Goal: Task Accomplishment & Management: Manage account settings

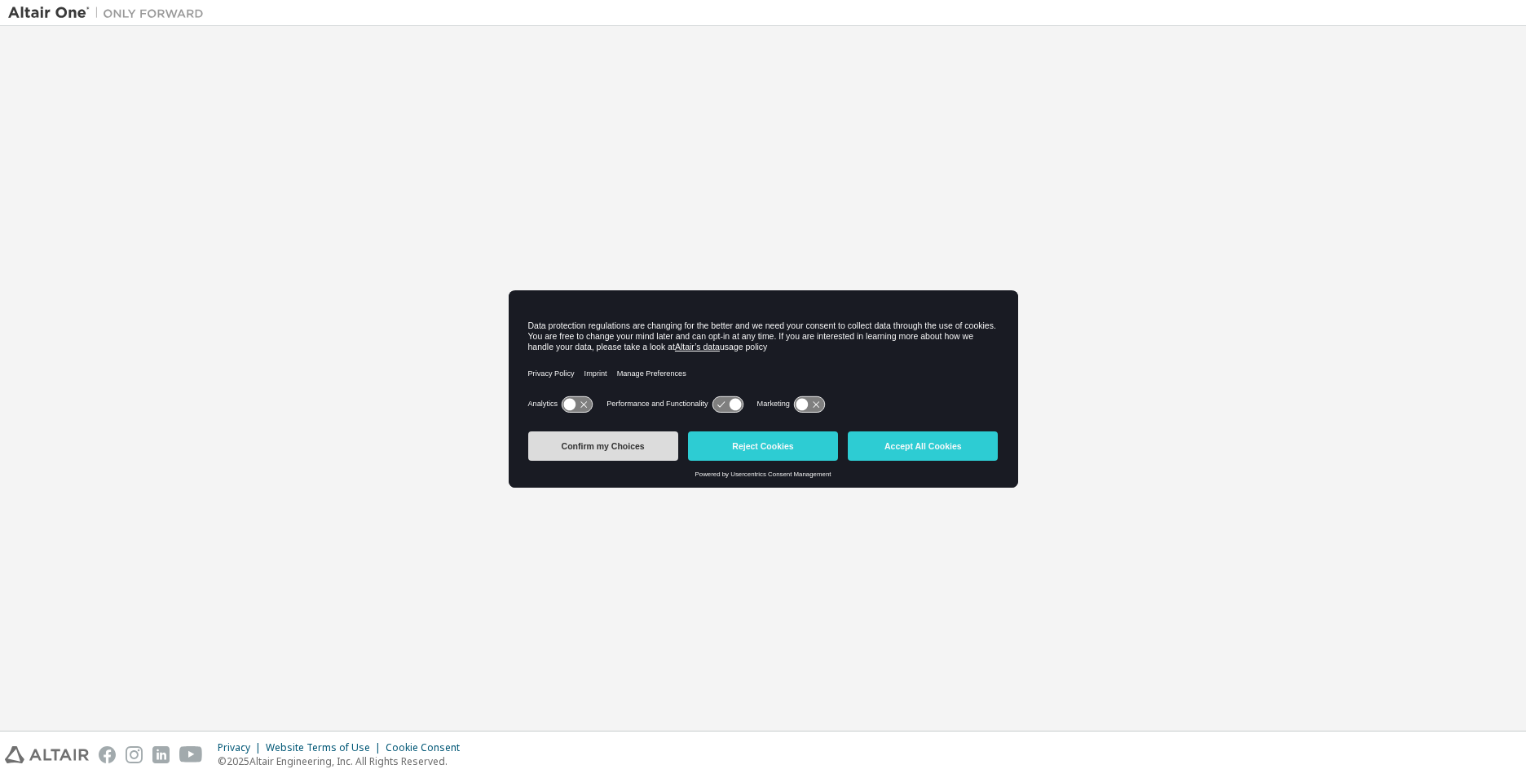
click at [625, 443] on button "Confirm my Choices" at bounding box center [603, 445] width 150 height 29
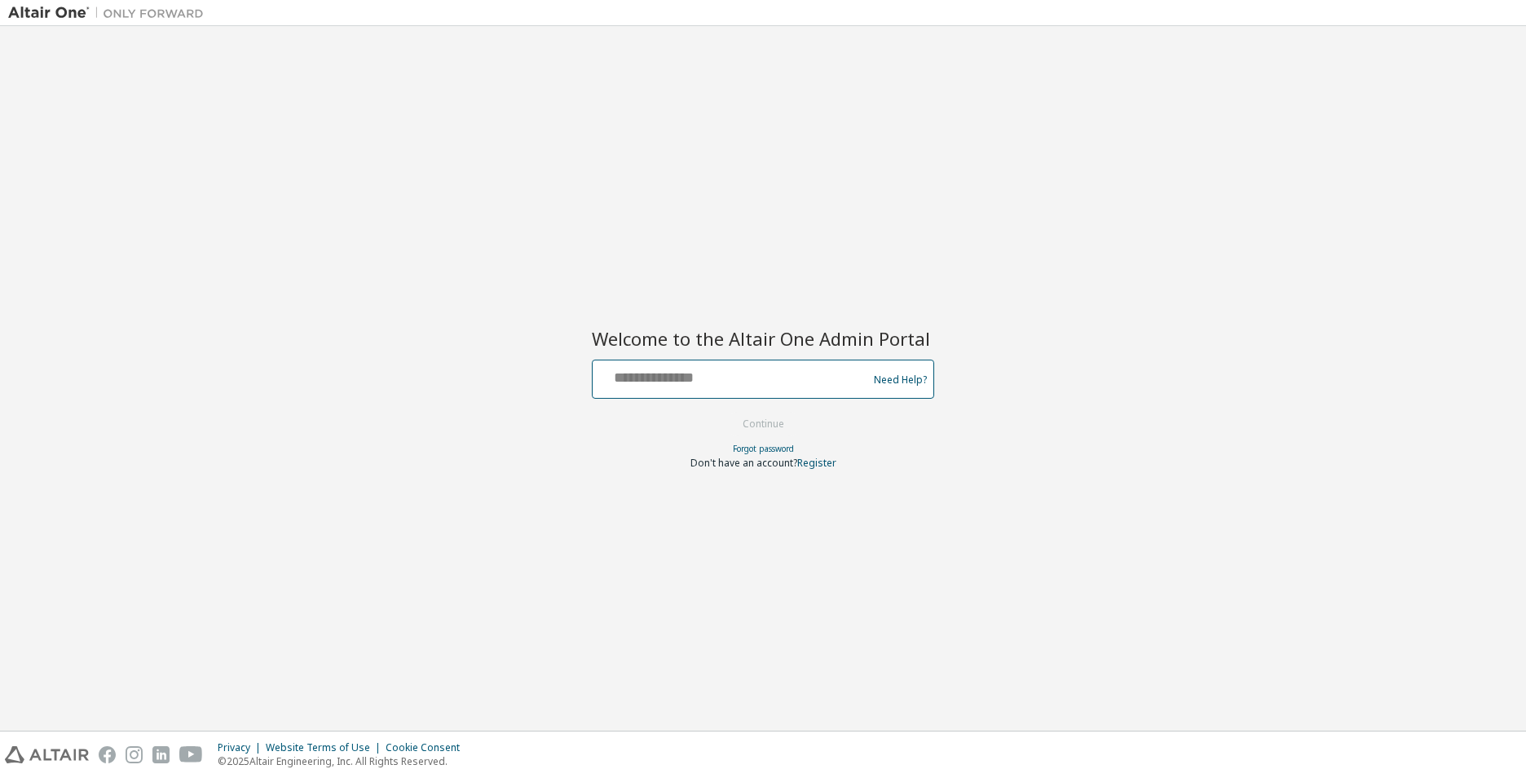
click at [682, 371] on input "text" at bounding box center [732, 376] width 267 height 24
type input "**********"
click at [776, 426] on button "Continue" at bounding box center [764, 424] width 76 height 24
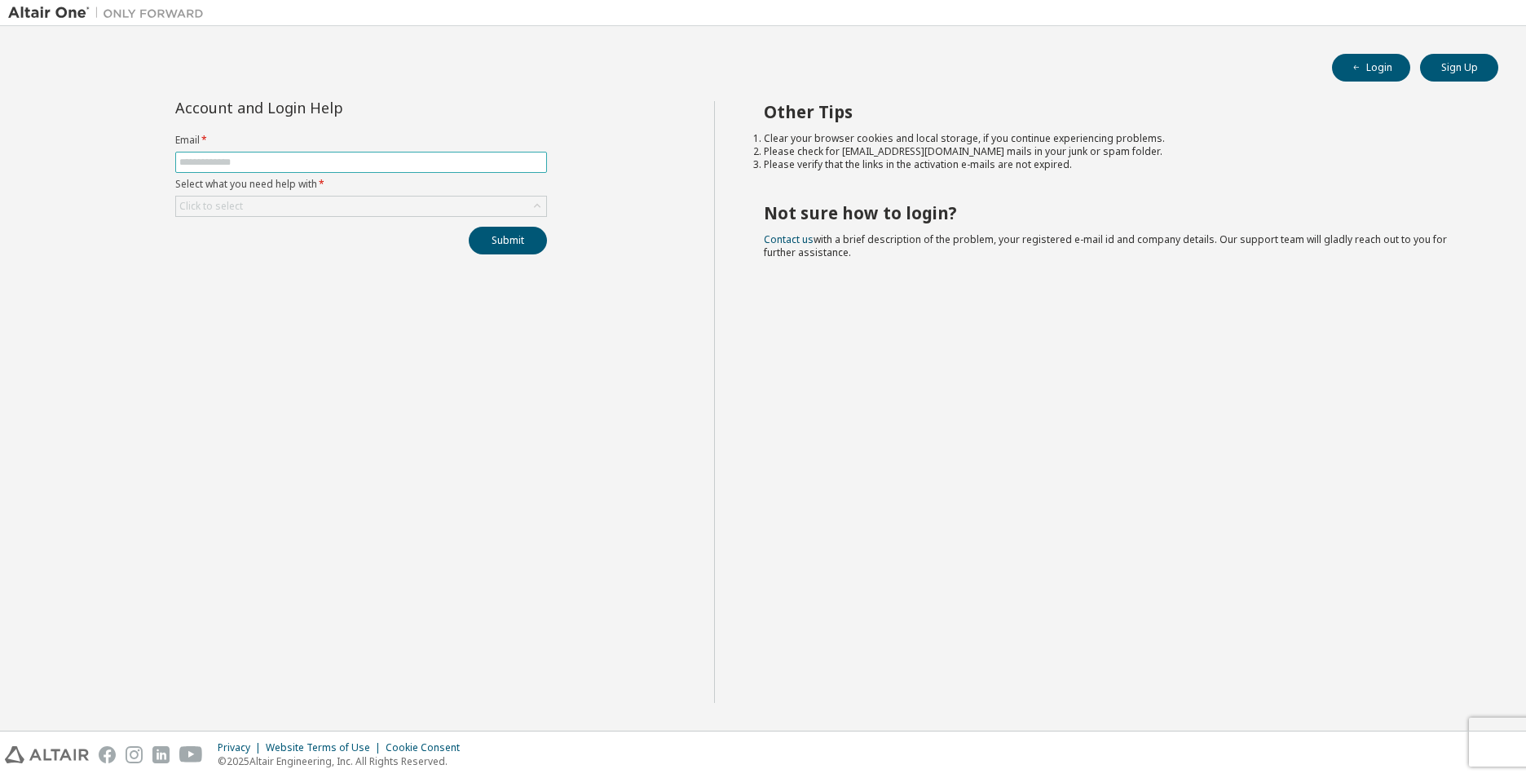
click at [279, 156] on input "text" at bounding box center [361, 162] width 364 height 13
type input "**********"
click at [243, 213] on div "Click to select" at bounding box center [211, 206] width 68 height 18
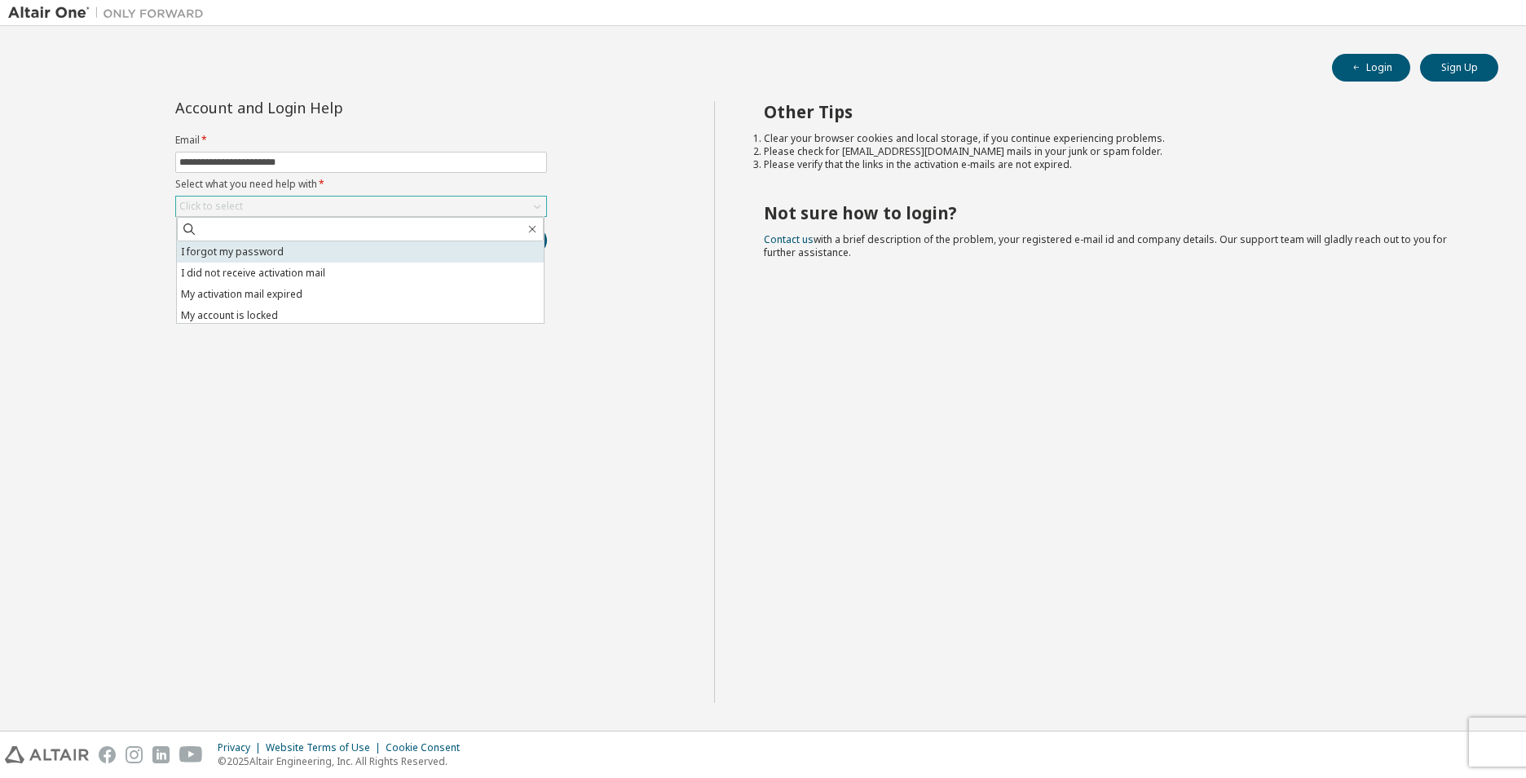
click at [271, 246] on li "I forgot my password" at bounding box center [360, 251] width 367 height 21
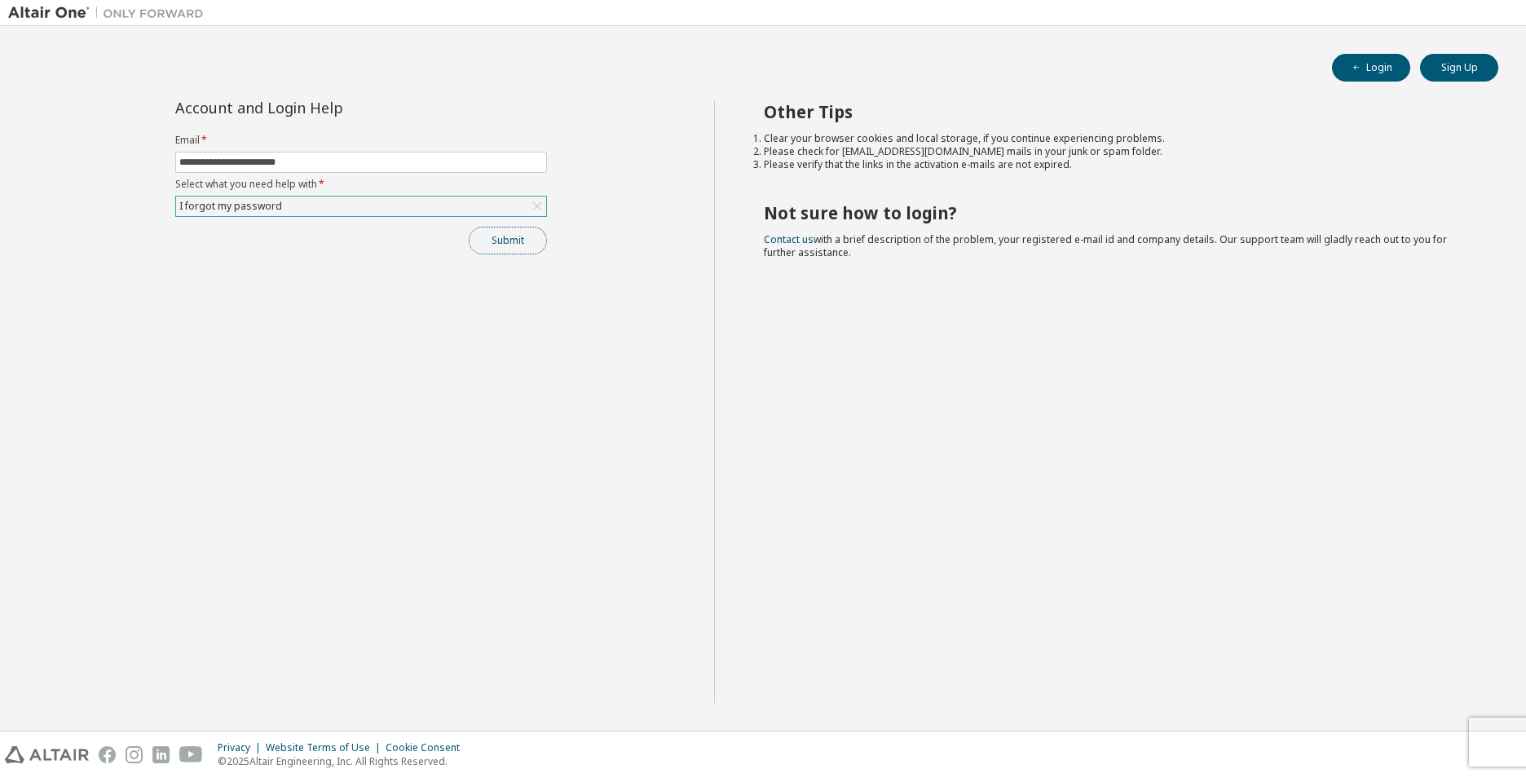
click at [522, 243] on button "Submit" at bounding box center [508, 241] width 78 height 28
click at [496, 245] on button "Submit" at bounding box center [508, 241] width 78 height 28
click at [521, 238] on button "Submit" at bounding box center [508, 241] width 78 height 28
click at [510, 240] on button "Submit" at bounding box center [508, 241] width 78 height 28
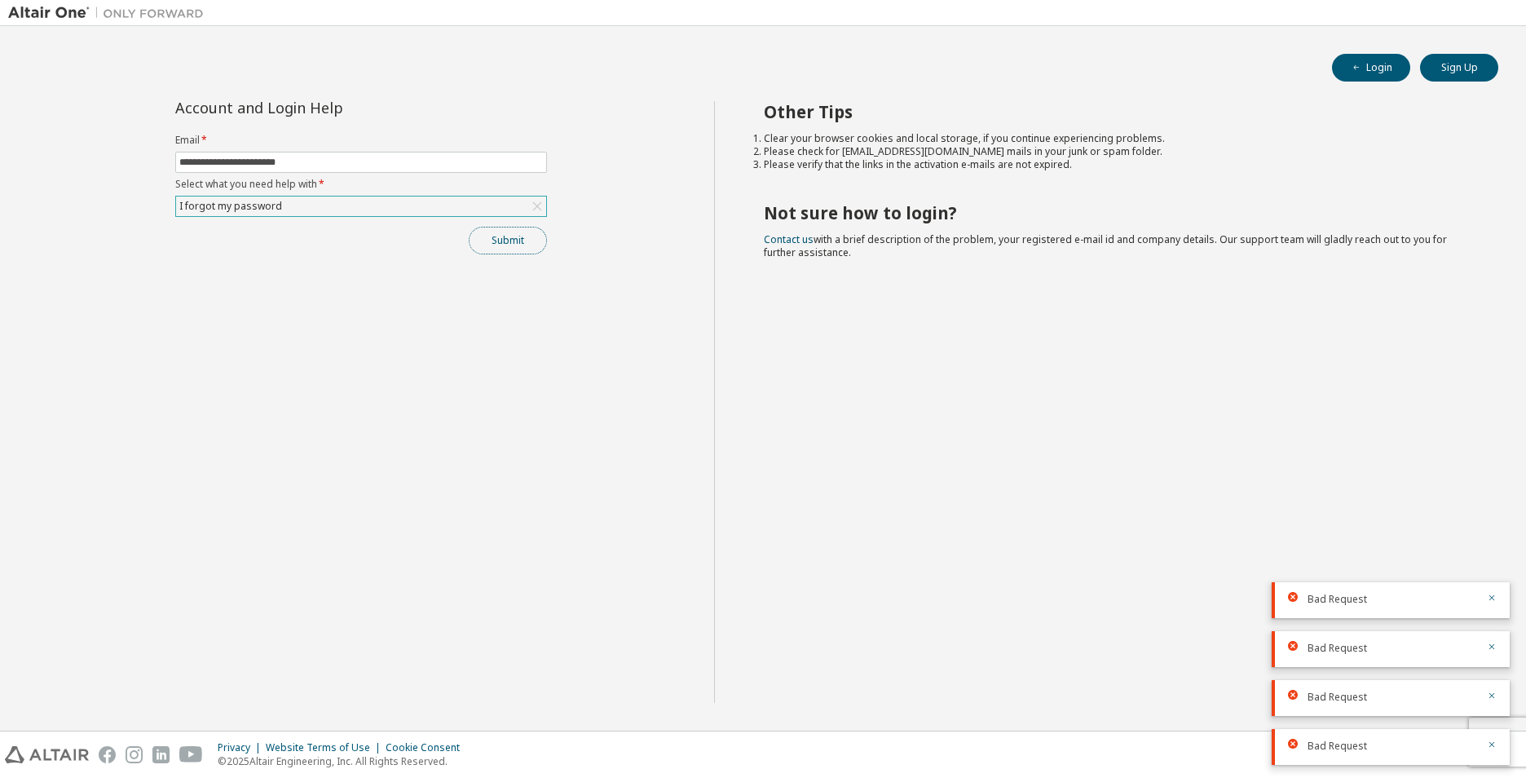
click at [525, 242] on button "Submit" at bounding box center [508, 241] width 78 height 28
click at [493, 241] on button "Submit" at bounding box center [508, 241] width 78 height 28
